Goal: Entertainment & Leisure: Browse casually

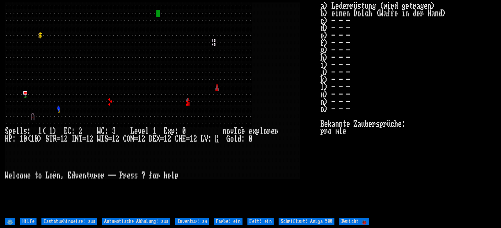
type input "Help"
type off "Keyboard hints: off"
type off "Auto-pickup: off"
type on "Inventory: on"
type on "Color: on"
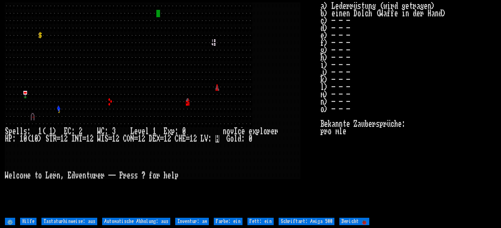
type on "Bold: on"
type 500 "Font: Amiga 500"
type 🐞 "Report 🐞"
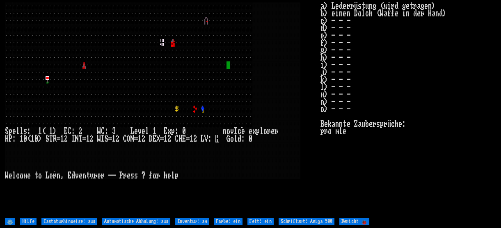
type input "Help"
type off "Keyboard hints: off"
type off "Auto-pickup: off"
type on "Inventory: on"
type on "Color: on"
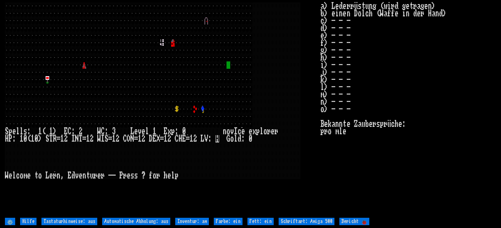
type on "Bold: on"
type 500 "Font: Amiga 500"
type 🐞 "Report 🐞"
